Goal: Understand process/instructions: Learn how to perform a task or action

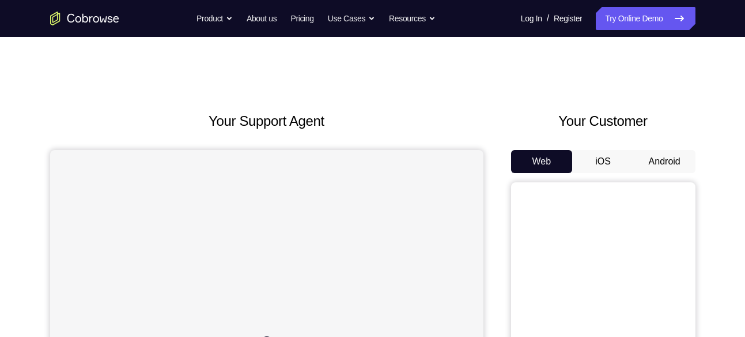
scroll to position [84, 0]
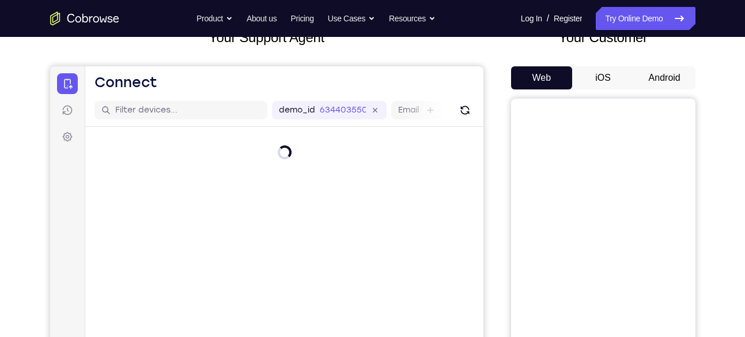
click at [675, 71] on button "Android" at bounding box center [665, 77] width 62 height 23
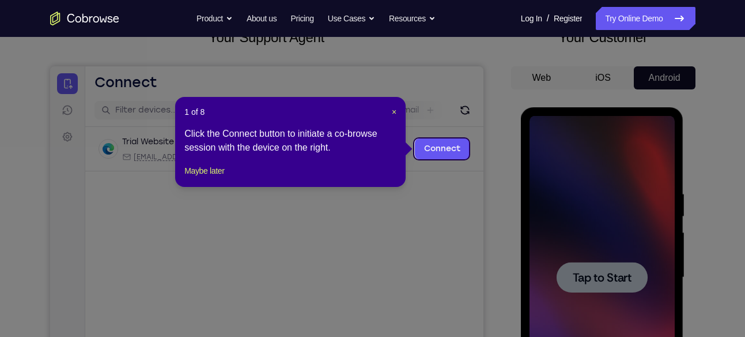
scroll to position [0, 0]
click at [394, 111] on span "×" at bounding box center [394, 111] width 5 height 9
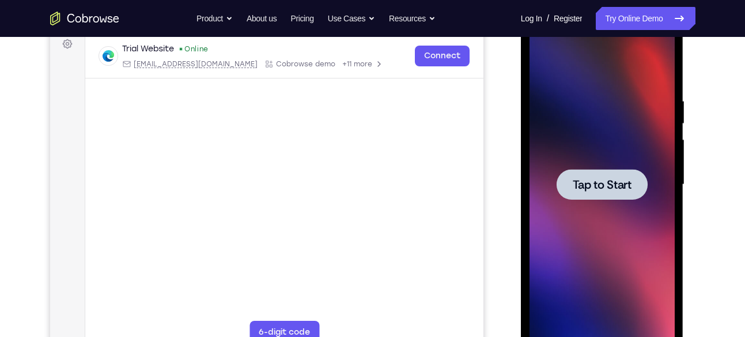
scroll to position [177, 0]
click at [614, 178] on span "Tap to Start" at bounding box center [602, 184] width 59 height 12
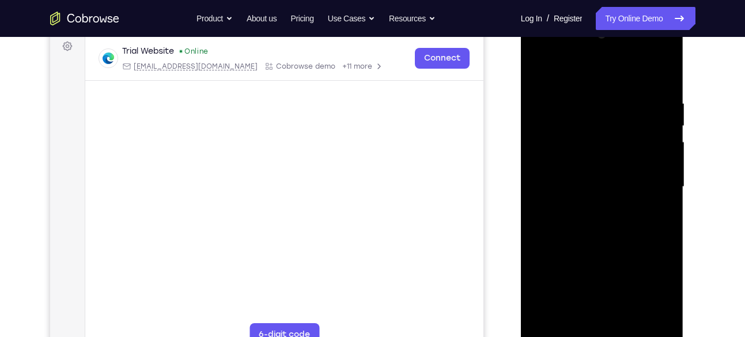
scroll to position [221, 0]
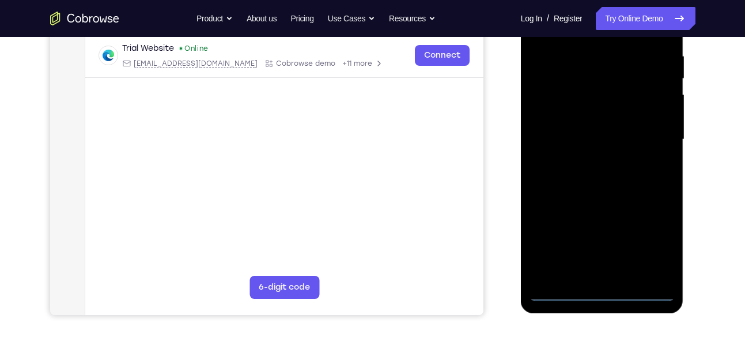
click at [604, 292] on div at bounding box center [602, 139] width 145 height 323
click at [657, 239] on div at bounding box center [602, 139] width 145 height 323
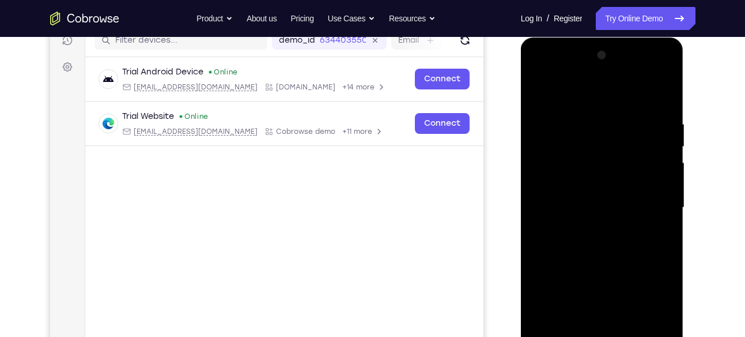
scroll to position [151, 0]
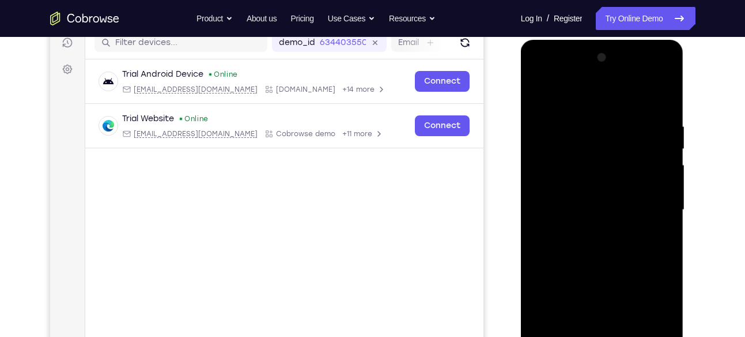
click at [583, 101] on div at bounding box center [602, 209] width 145 height 323
click at [650, 199] on div at bounding box center [602, 209] width 145 height 323
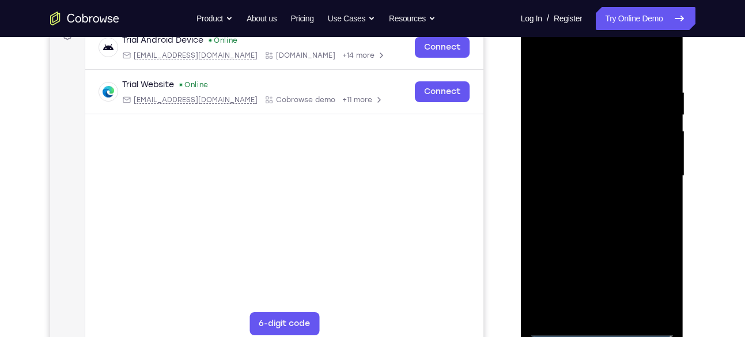
scroll to position [186, 0]
click at [587, 197] on div at bounding box center [602, 175] width 145 height 323
click at [581, 158] on div at bounding box center [602, 175] width 145 height 323
click at [584, 145] on div at bounding box center [602, 175] width 145 height 323
click at [580, 172] on div at bounding box center [602, 175] width 145 height 323
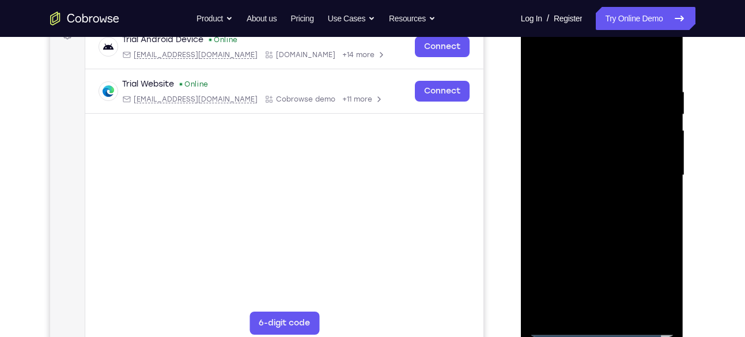
click at [571, 212] on div at bounding box center [602, 175] width 145 height 323
click at [576, 211] on div at bounding box center [602, 175] width 145 height 323
click at [598, 228] on div at bounding box center [602, 175] width 145 height 323
click at [634, 310] on div at bounding box center [602, 175] width 145 height 323
click at [617, 235] on div at bounding box center [602, 175] width 145 height 323
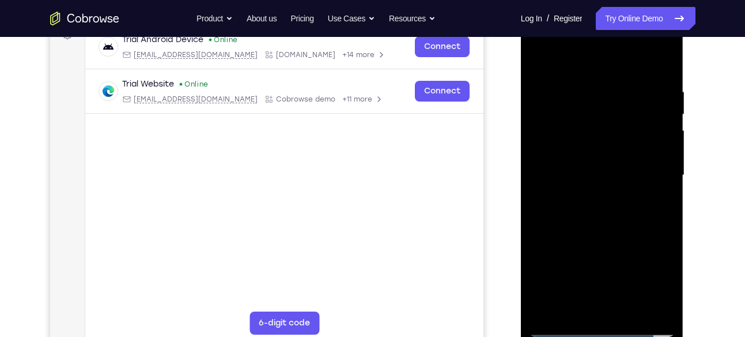
click at [611, 170] on div at bounding box center [602, 175] width 145 height 323
click at [540, 59] on div at bounding box center [602, 175] width 145 height 323
drag, startPoint x: 623, startPoint y: 231, endPoint x: 609, endPoint y: 103, distance: 128.2
click at [609, 103] on div at bounding box center [602, 175] width 145 height 323
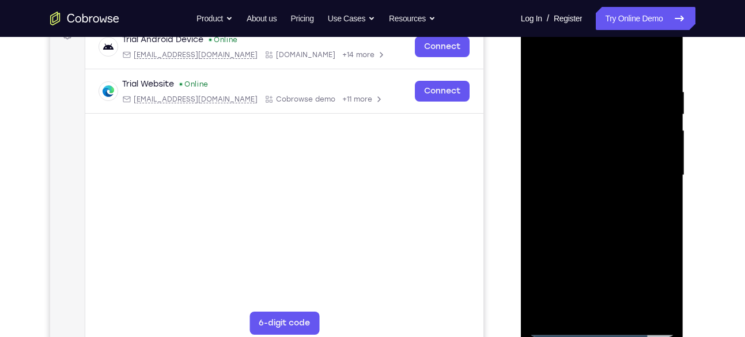
click at [563, 237] on div at bounding box center [602, 175] width 145 height 323
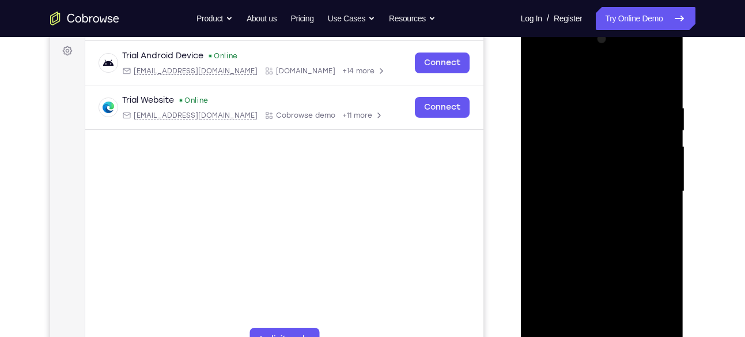
scroll to position [168, 0]
click at [541, 78] on div at bounding box center [602, 192] width 145 height 323
drag, startPoint x: 598, startPoint y: 198, endPoint x: 600, endPoint y: 129, distance: 69.2
click at [600, 129] on div at bounding box center [602, 192] width 145 height 323
click at [666, 139] on div at bounding box center [602, 192] width 145 height 323
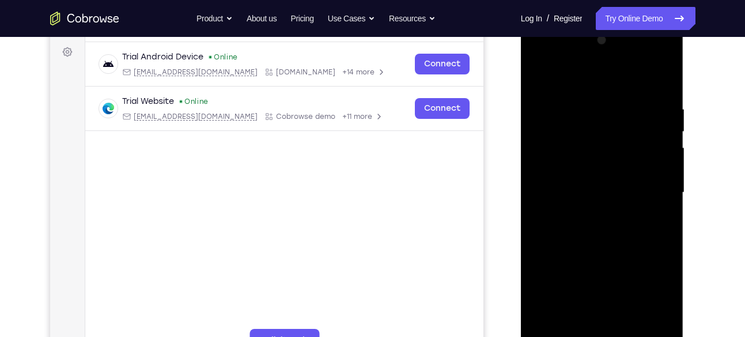
click at [666, 139] on div at bounding box center [602, 192] width 145 height 323
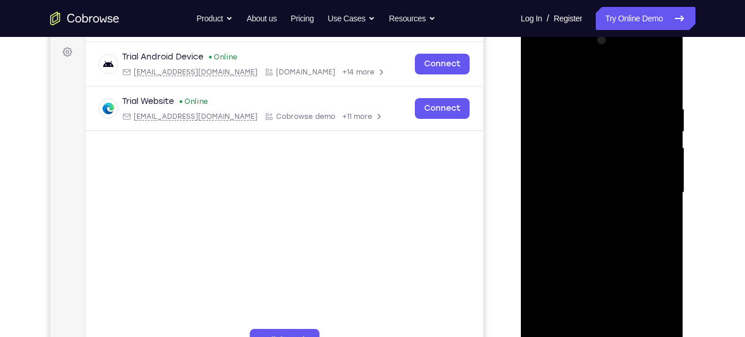
click at [666, 139] on div at bounding box center [602, 192] width 145 height 323
drag, startPoint x: 621, startPoint y: 134, endPoint x: 621, endPoint y: 250, distance: 115.9
click at [621, 250] on div at bounding box center [602, 192] width 145 height 323
drag, startPoint x: 621, startPoint y: 250, endPoint x: 632, endPoint y: 115, distance: 135.4
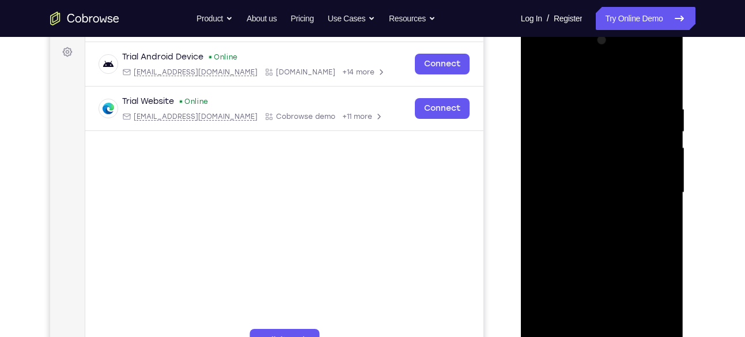
click at [632, 115] on div at bounding box center [602, 192] width 145 height 323
click at [555, 227] on div at bounding box center [602, 192] width 145 height 323
drag, startPoint x: 613, startPoint y: 140, endPoint x: 611, endPoint y: 257, distance: 117.0
click at [611, 257] on div at bounding box center [602, 192] width 145 height 323
click at [578, 155] on div at bounding box center [602, 192] width 145 height 323
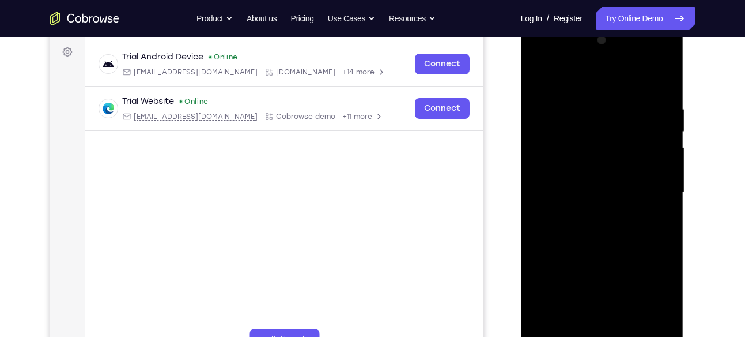
drag, startPoint x: 606, startPoint y: 171, endPoint x: 611, endPoint y: 114, distance: 57.3
click at [611, 114] on div at bounding box center [602, 192] width 145 height 323
drag, startPoint x: 605, startPoint y: 223, endPoint x: 609, endPoint y: 169, distance: 53.2
click at [609, 169] on div at bounding box center [602, 192] width 145 height 323
click at [556, 204] on div at bounding box center [602, 192] width 145 height 323
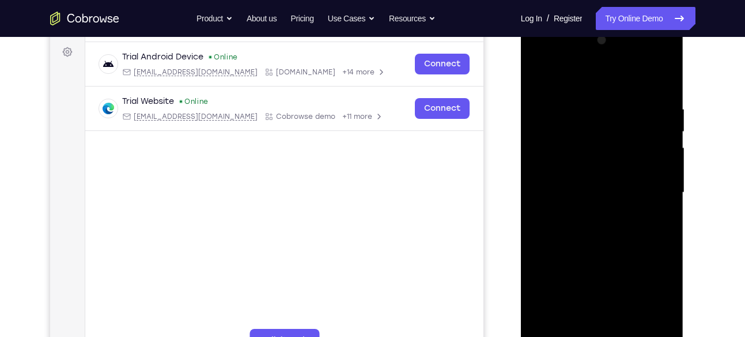
click at [559, 257] on div at bounding box center [602, 192] width 145 height 323
drag, startPoint x: 594, startPoint y: 125, endPoint x: 608, endPoint y: 257, distance: 132.2
click at [608, 257] on div at bounding box center [602, 192] width 145 height 323
click at [540, 76] on div at bounding box center [602, 192] width 145 height 323
click at [539, 76] on div at bounding box center [602, 192] width 145 height 323
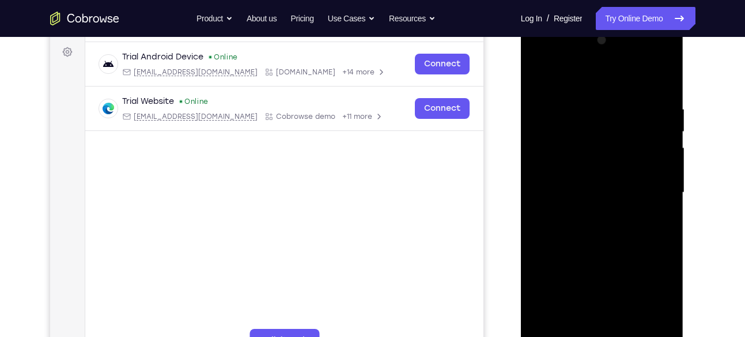
click at [537, 73] on div at bounding box center [602, 192] width 145 height 323
drag, startPoint x: 596, startPoint y: 228, endPoint x: 605, endPoint y: 112, distance: 116.8
click at [605, 112] on div at bounding box center [602, 192] width 145 height 323
drag, startPoint x: 604, startPoint y: 220, endPoint x: 602, endPoint y: 126, distance: 93.4
click at [602, 126] on div at bounding box center [602, 192] width 145 height 323
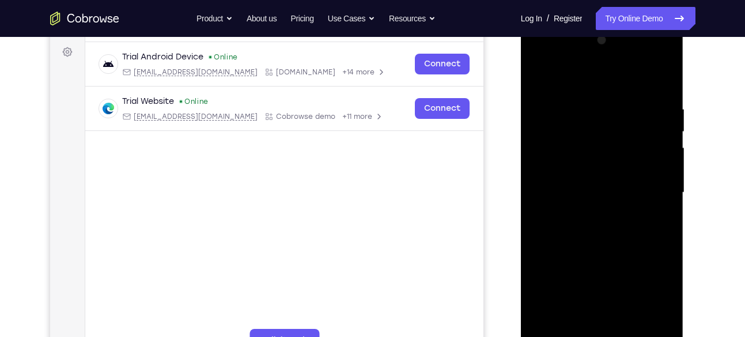
drag, startPoint x: 599, startPoint y: 227, endPoint x: 608, endPoint y: 144, distance: 83.5
click at [608, 144] on div at bounding box center [602, 192] width 145 height 323
click at [577, 163] on div at bounding box center [602, 192] width 145 height 323
drag, startPoint x: 633, startPoint y: 108, endPoint x: 626, endPoint y: 238, distance: 129.9
click at [626, 238] on div at bounding box center [602, 192] width 145 height 323
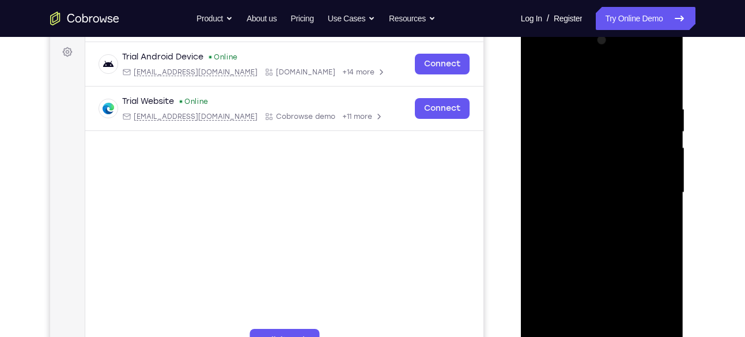
click at [541, 77] on div at bounding box center [602, 192] width 145 height 323
drag, startPoint x: 604, startPoint y: 255, endPoint x: 605, endPoint y: 172, distance: 83.6
click at [605, 172] on div at bounding box center [602, 192] width 145 height 323
drag, startPoint x: 606, startPoint y: 269, endPoint x: 596, endPoint y: 152, distance: 117.0
click at [596, 152] on div at bounding box center [602, 192] width 145 height 323
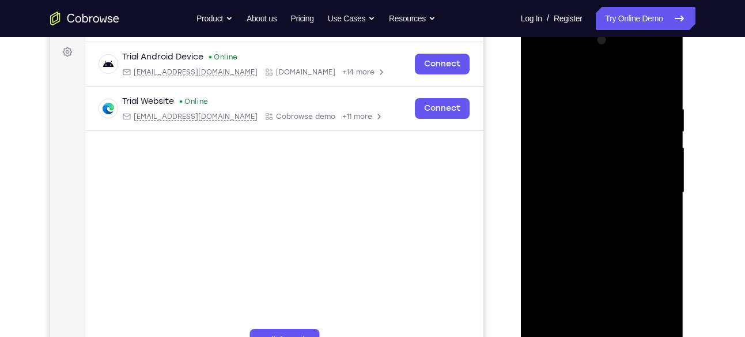
drag, startPoint x: 600, startPoint y: 236, endPoint x: 605, endPoint y: 160, distance: 76.9
click at [605, 160] on div at bounding box center [602, 192] width 145 height 323
drag, startPoint x: 594, startPoint y: 254, endPoint x: 606, endPoint y: 149, distance: 106.2
click at [606, 149] on div at bounding box center [602, 192] width 145 height 323
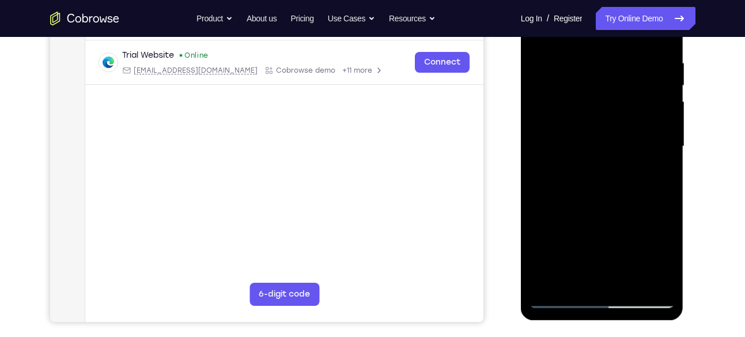
scroll to position [215, 0]
drag, startPoint x: 596, startPoint y: 237, endPoint x: 606, endPoint y: 172, distance: 66.0
click at [606, 172] on div at bounding box center [602, 145] width 145 height 323
click at [566, 148] on div at bounding box center [602, 145] width 145 height 323
click at [552, 174] on div at bounding box center [602, 145] width 145 height 323
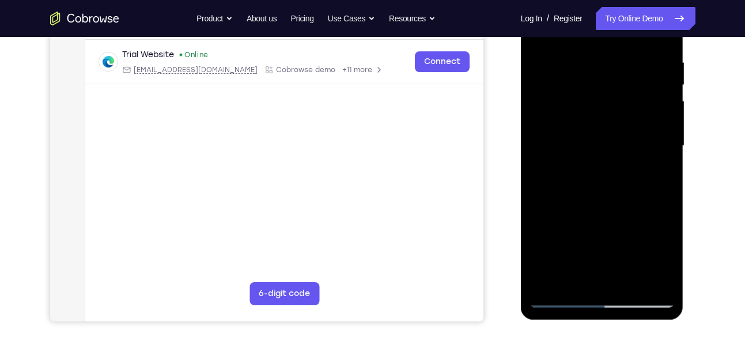
drag, startPoint x: 605, startPoint y: 197, endPoint x: 610, endPoint y: 251, distance: 54.4
click at [610, 251] on div at bounding box center [602, 145] width 145 height 323
drag, startPoint x: 623, startPoint y: 214, endPoint x: 618, endPoint y: 96, distance: 118.3
click at [618, 96] on div at bounding box center [602, 145] width 145 height 323
drag, startPoint x: 611, startPoint y: 218, endPoint x: 616, endPoint y: 74, distance: 143.6
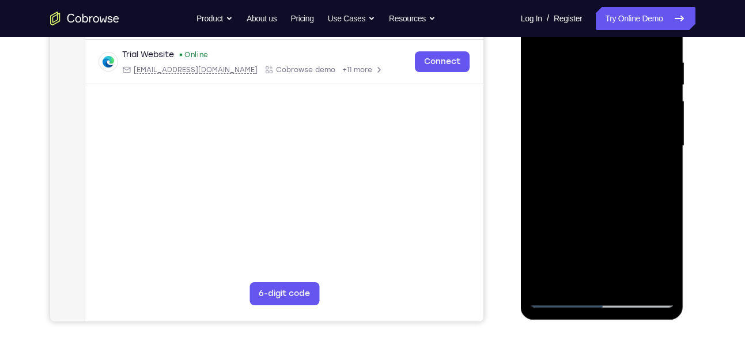
click at [616, 74] on div at bounding box center [602, 145] width 145 height 323
drag, startPoint x: 608, startPoint y: 133, endPoint x: 607, endPoint y: 244, distance: 111.3
click at [607, 244] on div at bounding box center [602, 145] width 145 height 323
click at [666, 149] on div at bounding box center [602, 145] width 145 height 323
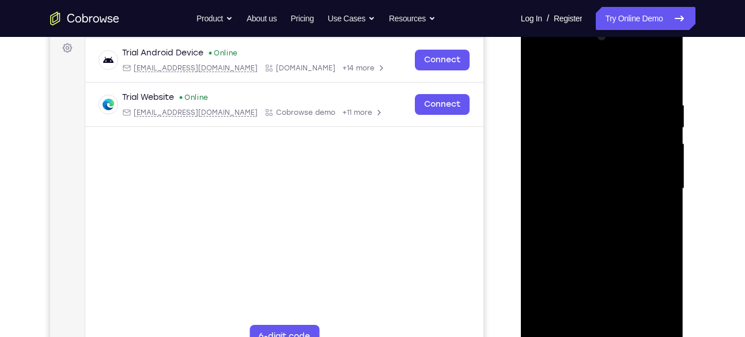
scroll to position [171, 0]
click at [537, 73] on div at bounding box center [602, 189] width 145 height 323
drag, startPoint x: 577, startPoint y: 217, endPoint x: 590, endPoint y: 125, distance: 93.2
click at [590, 125] on div at bounding box center [602, 189] width 145 height 323
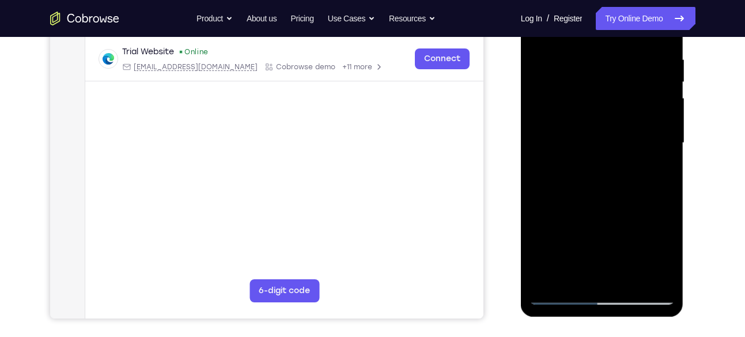
scroll to position [218, 0]
click at [601, 168] on div at bounding box center [602, 142] width 145 height 323
click at [547, 277] on div at bounding box center [602, 142] width 145 height 323
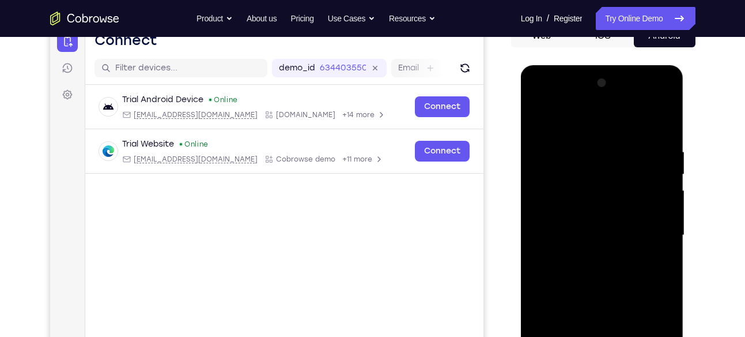
scroll to position [125, 0]
click at [584, 139] on div at bounding box center [602, 235] width 145 height 323
click at [654, 193] on div at bounding box center [602, 235] width 145 height 323
click at [660, 120] on div at bounding box center [602, 235] width 145 height 323
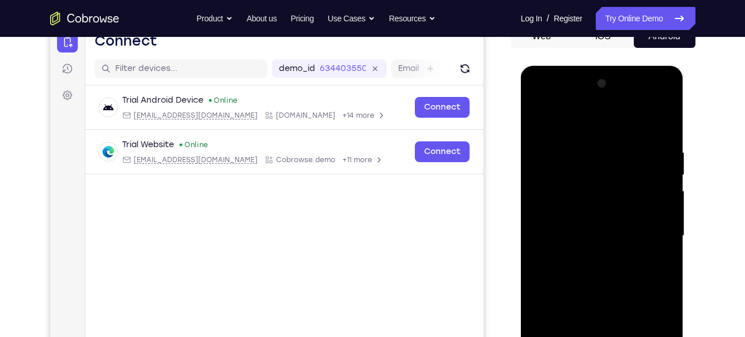
click at [617, 140] on div at bounding box center [602, 235] width 145 height 323
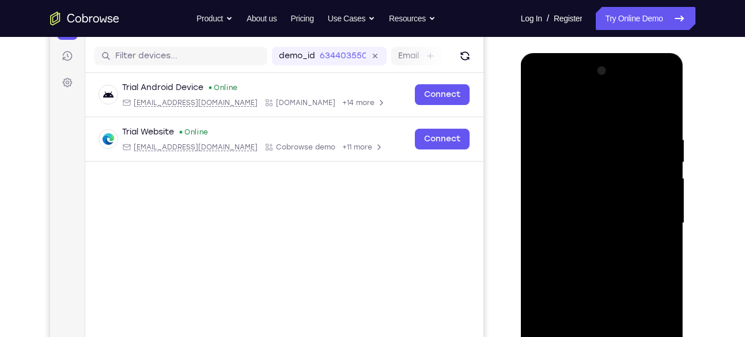
scroll to position [139, 0]
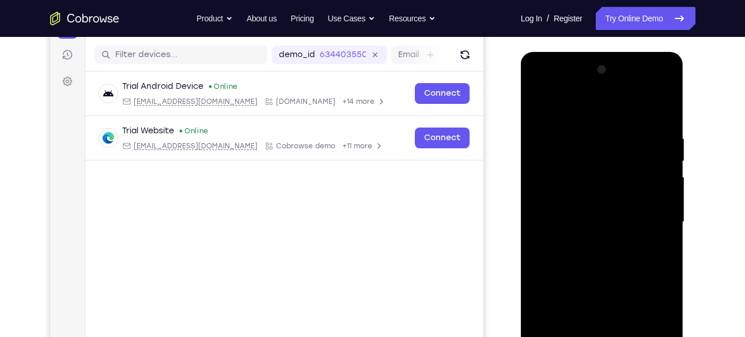
click at [659, 111] on div at bounding box center [602, 222] width 145 height 323
click at [652, 129] on div at bounding box center [602, 222] width 145 height 323
click at [658, 177] on div at bounding box center [602, 222] width 145 height 323
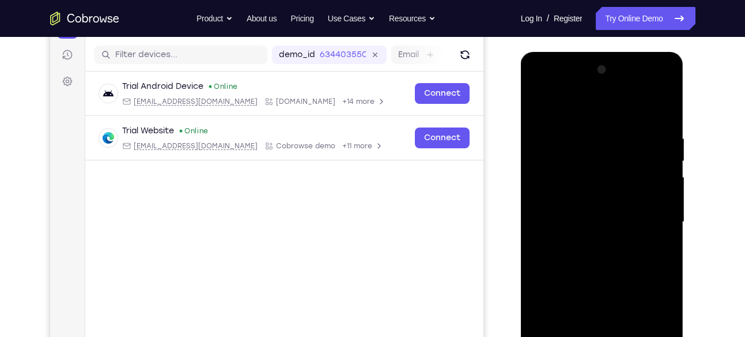
click at [658, 177] on div at bounding box center [602, 222] width 145 height 323
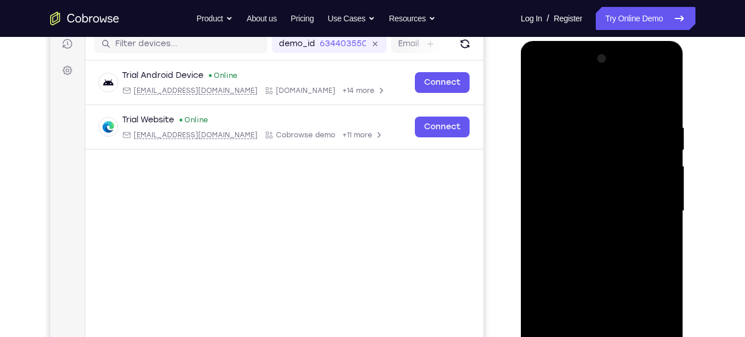
click at [639, 205] on div at bounding box center [602, 211] width 145 height 323
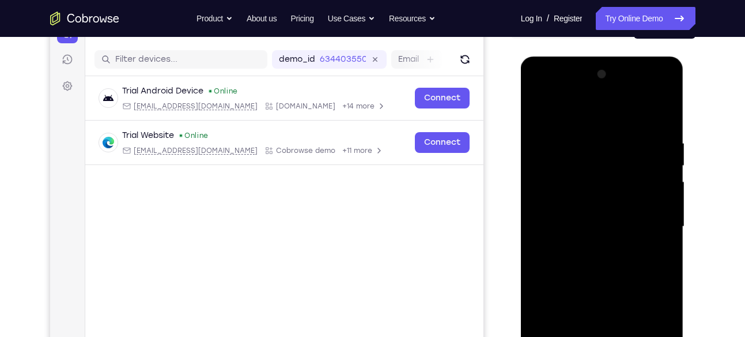
scroll to position [126, 0]
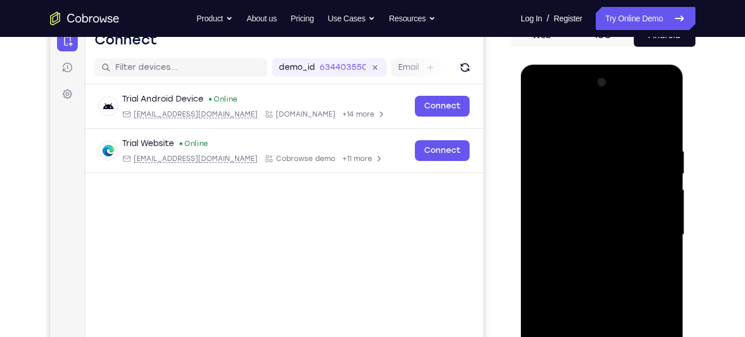
click at [661, 122] on div at bounding box center [602, 234] width 145 height 323
drag, startPoint x: 602, startPoint y: 180, endPoint x: 600, endPoint y: 290, distance: 110.1
click at [600, 290] on div at bounding box center [602, 234] width 145 height 323
click at [581, 138] on div at bounding box center [602, 234] width 145 height 323
click at [661, 120] on div at bounding box center [602, 234] width 145 height 323
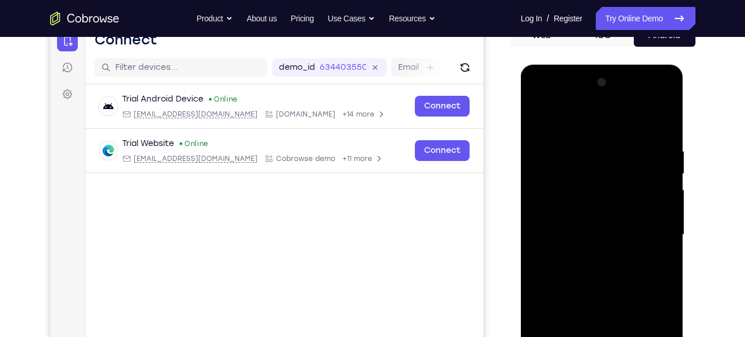
click at [622, 149] on div at bounding box center [602, 234] width 145 height 323
click at [660, 168] on div at bounding box center [602, 234] width 145 height 323
click at [661, 150] on div at bounding box center [602, 234] width 145 height 323
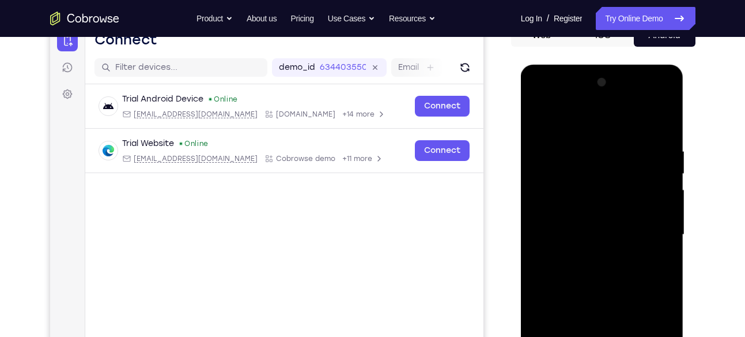
click at [658, 120] on div at bounding box center [602, 234] width 145 height 323
click at [653, 142] on div at bounding box center [602, 234] width 145 height 323
click at [654, 149] on div at bounding box center [602, 234] width 145 height 323
click at [662, 120] on div at bounding box center [602, 234] width 145 height 323
drag, startPoint x: 650, startPoint y: 137, endPoint x: 555, endPoint y: 146, distance: 95.0
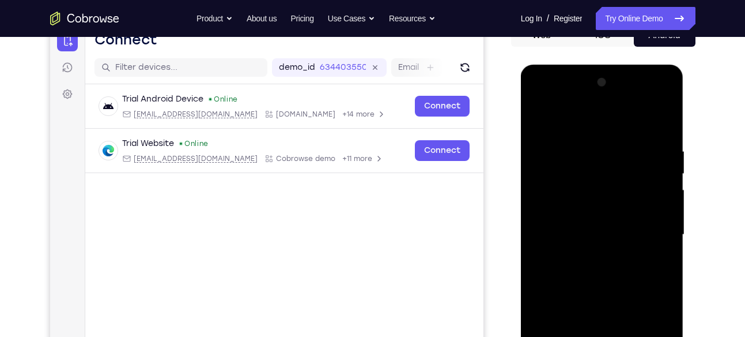
click at [555, 146] on div at bounding box center [602, 234] width 145 height 323
drag, startPoint x: 631, startPoint y: 144, endPoint x: 534, endPoint y: 141, distance: 96.3
click at [534, 141] on div at bounding box center [602, 234] width 145 height 323
drag, startPoint x: 647, startPoint y: 140, endPoint x: 547, endPoint y: 142, distance: 100.4
click at [547, 142] on div at bounding box center [602, 234] width 145 height 323
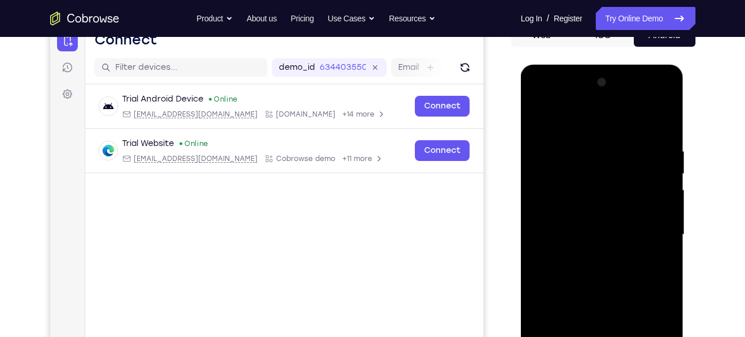
drag, startPoint x: 608, startPoint y: 176, endPoint x: 608, endPoint y: 277, distance: 100.3
click at [608, 277] on div at bounding box center [602, 234] width 145 height 323
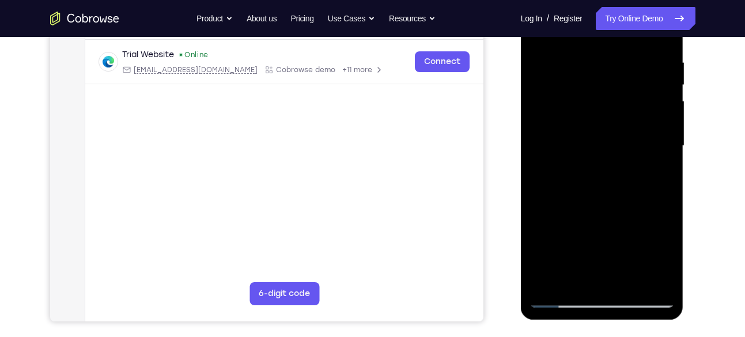
scroll to position [214, 0]
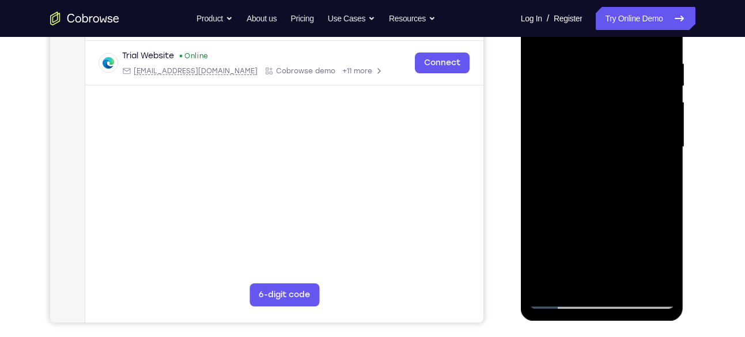
drag, startPoint x: 616, startPoint y: 216, endPoint x: 633, endPoint y: 134, distance: 83.7
click at [633, 134] on div at bounding box center [602, 147] width 145 height 323
click at [537, 213] on div at bounding box center [602, 147] width 145 height 323
click at [540, 205] on div at bounding box center [602, 147] width 145 height 323
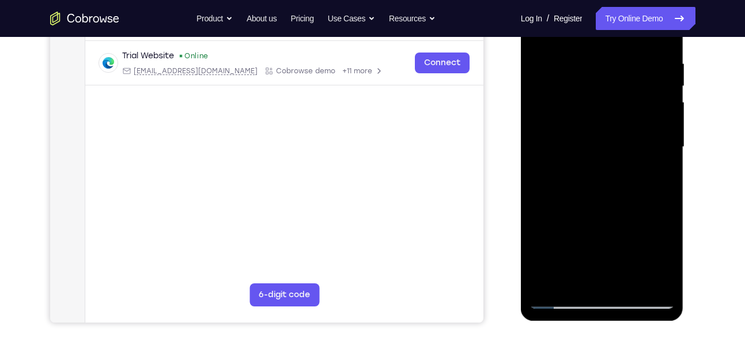
click at [666, 109] on div at bounding box center [602, 147] width 145 height 323
click at [538, 205] on div at bounding box center [602, 147] width 145 height 323
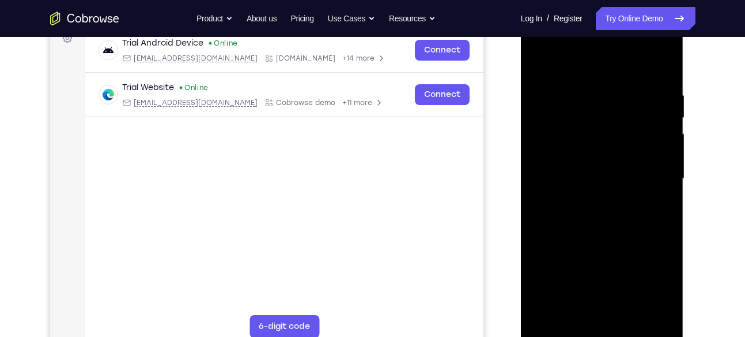
scroll to position [179, 0]
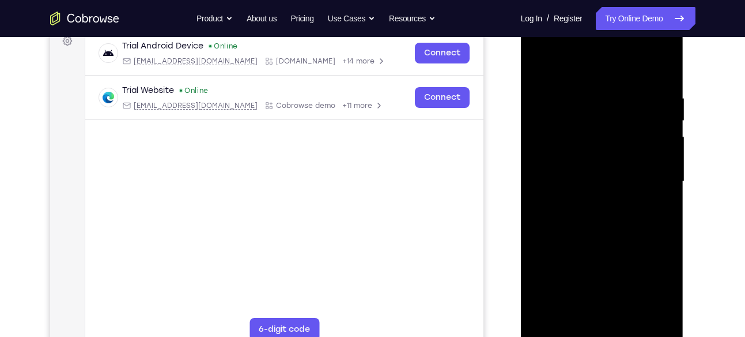
click at [666, 142] on div at bounding box center [602, 181] width 145 height 323
drag, startPoint x: 616, startPoint y: 247, endPoint x: 613, endPoint y: 116, distance: 130.9
click at [613, 116] on div at bounding box center [602, 181] width 145 height 323
drag, startPoint x: 582, startPoint y: 229, endPoint x: 586, endPoint y: 180, distance: 49.7
click at [586, 180] on div at bounding box center [602, 181] width 145 height 323
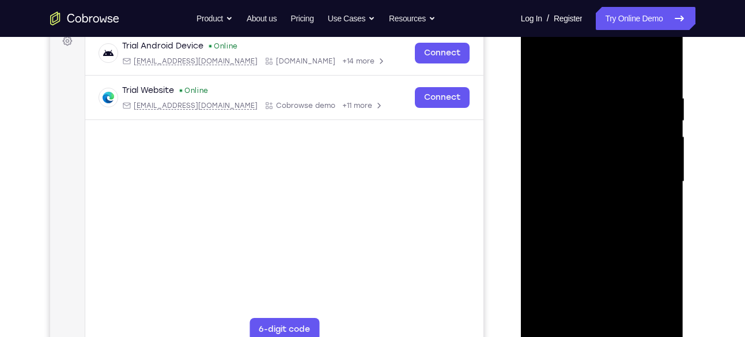
drag, startPoint x: 589, startPoint y: 243, endPoint x: 592, endPoint y: 112, distance: 130.9
click at [592, 112] on div at bounding box center [602, 181] width 145 height 323
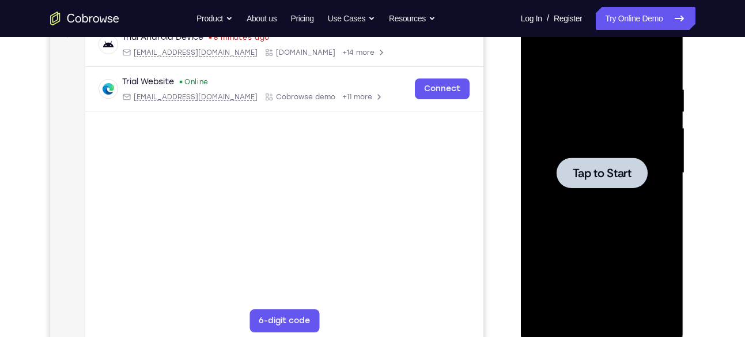
scroll to position [197, 0]
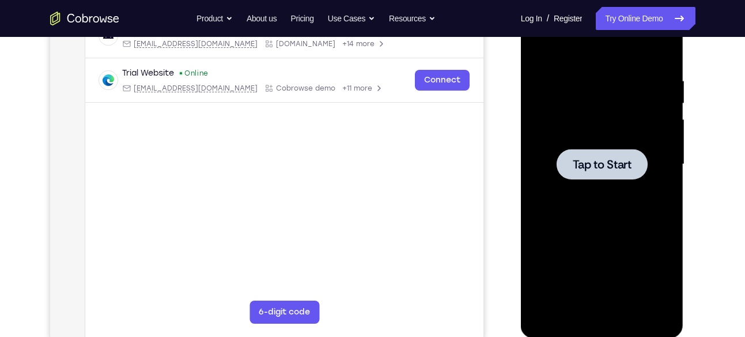
click at [592, 166] on span "Tap to Start" at bounding box center [602, 165] width 59 height 12
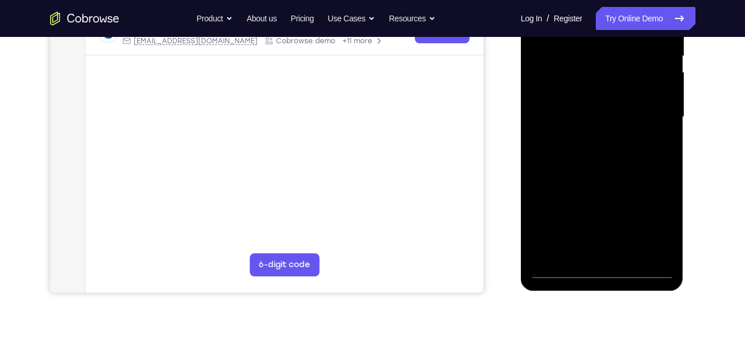
scroll to position [244, 0]
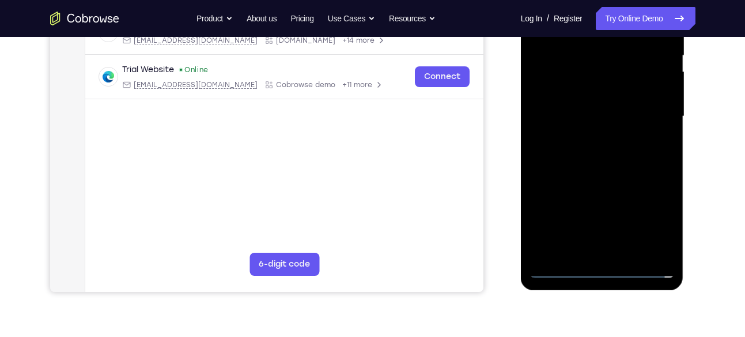
click at [604, 268] on div at bounding box center [602, 116] width 145 height 323
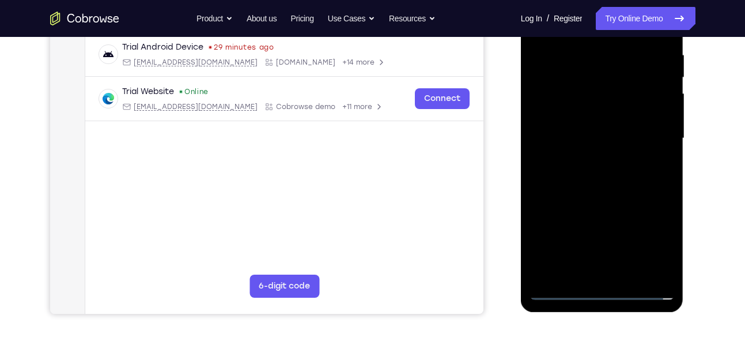
scroll to position [221, 0]
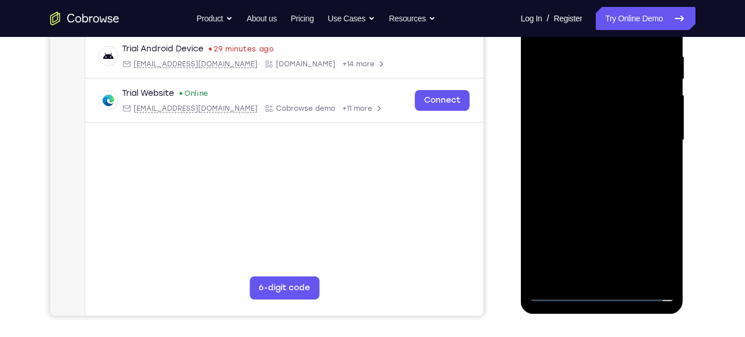
click at [658, 244] on div at bounding box center [602, 140] width 145 height 323
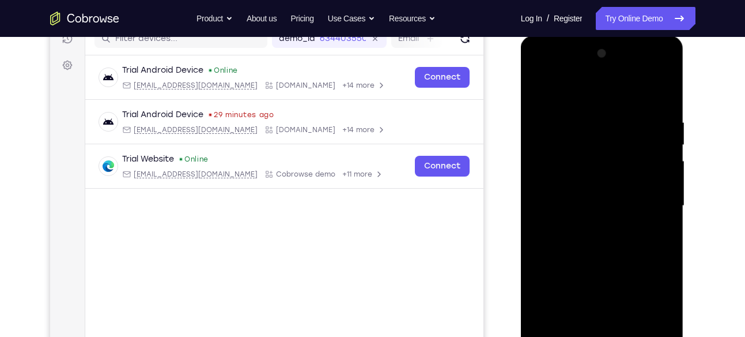
scroll to position [153, 0]
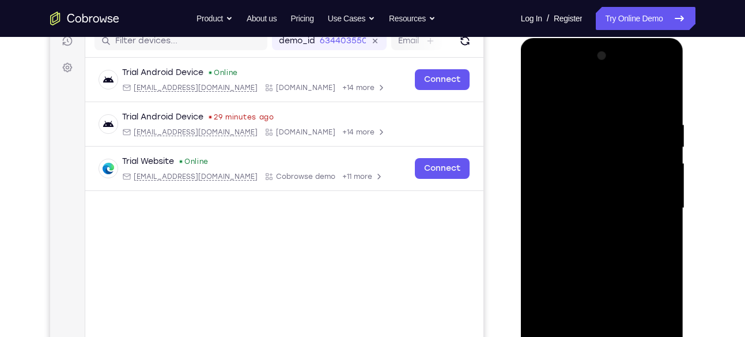
click at [609, 96] on div at bounding box center [602, 208] width 145 height 323
click at [359, 280] on main "demo_id 634403550 634403550 Email User ID Device ID Device name 6-digit code Co…" at bounding box center [284, 218] width 398 height 386
